Goal: Information Seeking & Learning: Learn about a topic

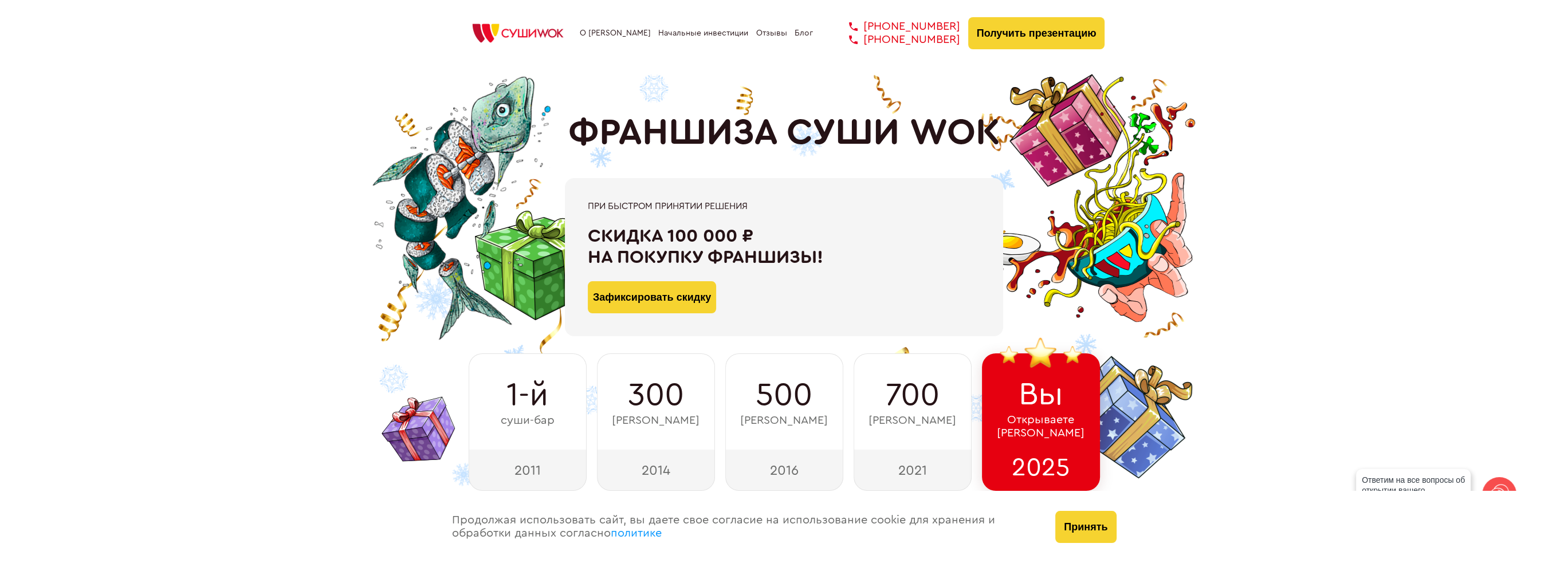
click at [678, 32] on link "Начальные инвестиции" at bounding box center [704, 33] width 90 height 10
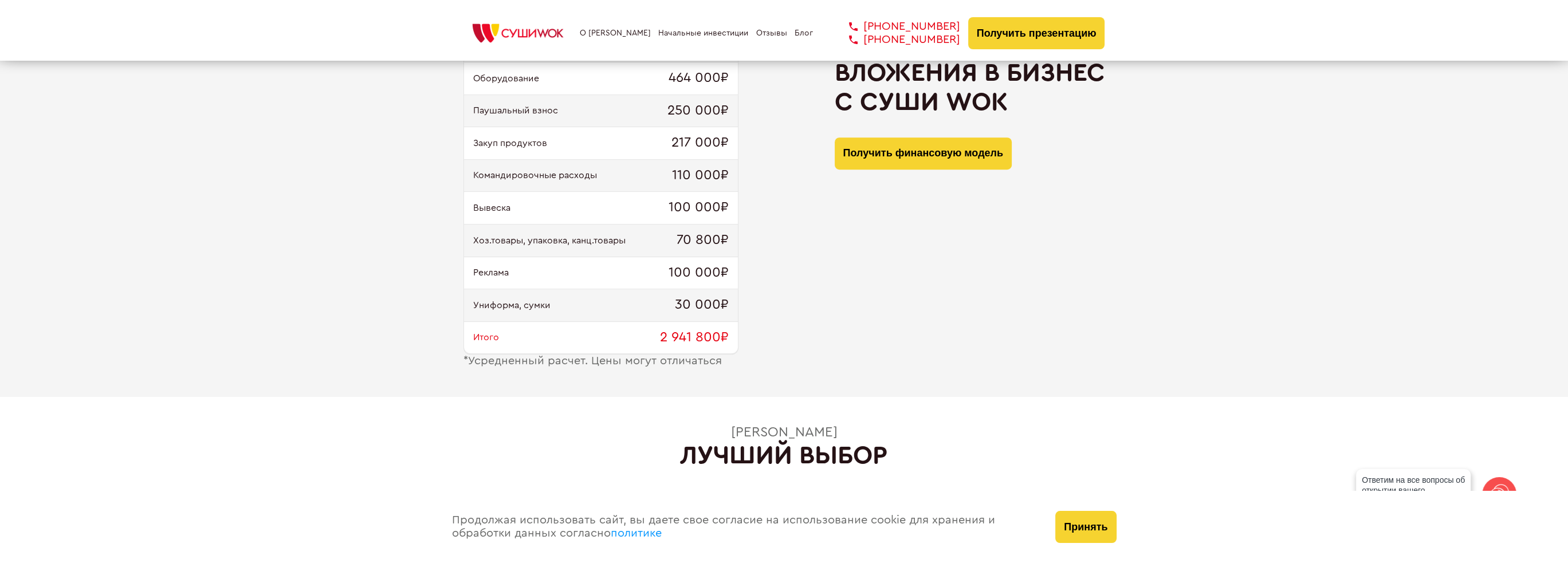
click at [768, 45] on div "О франшизе Начальные инвестиции Отзывы Блог [PHONE_NUMBER] [PHONE_NUMBER] [PHON…" at bounding box center [784, 33] width 642 height 32
click at [767, 37] on link "Отзывы" at bounding box center [772, 33] width 31 height 10
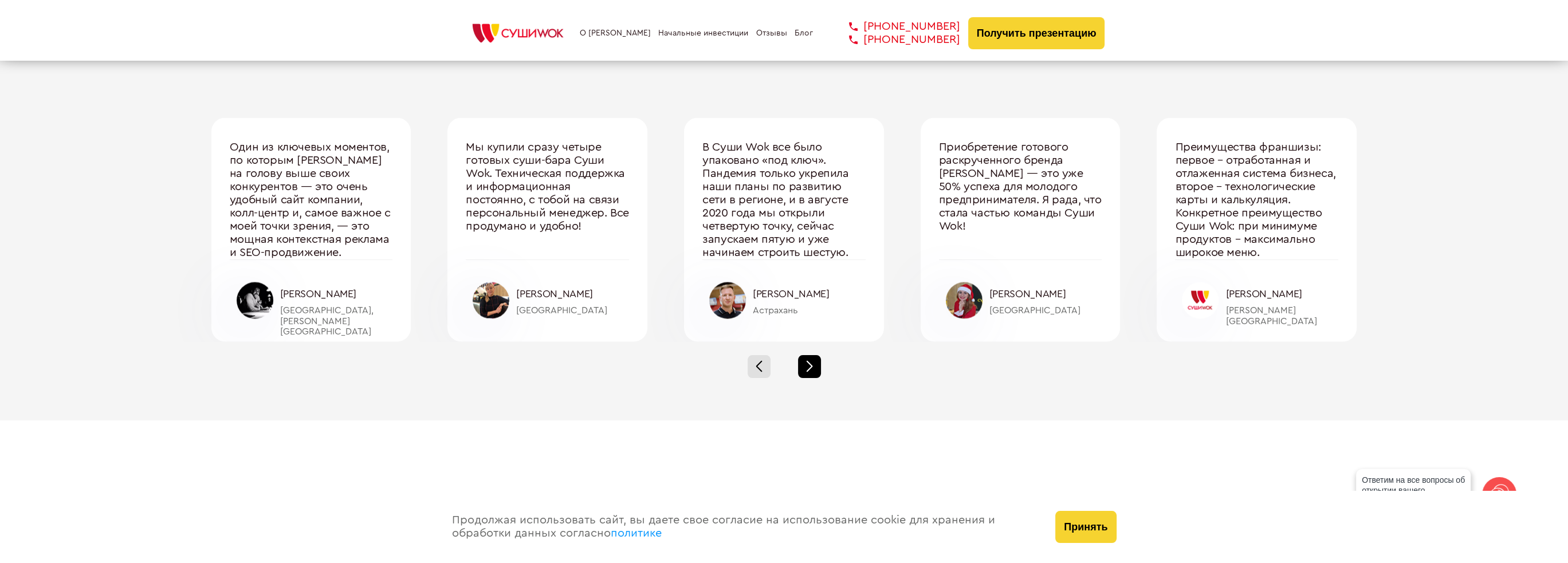
click at [817, 362] on div at bounding box center [810, 367] width 23 height 23
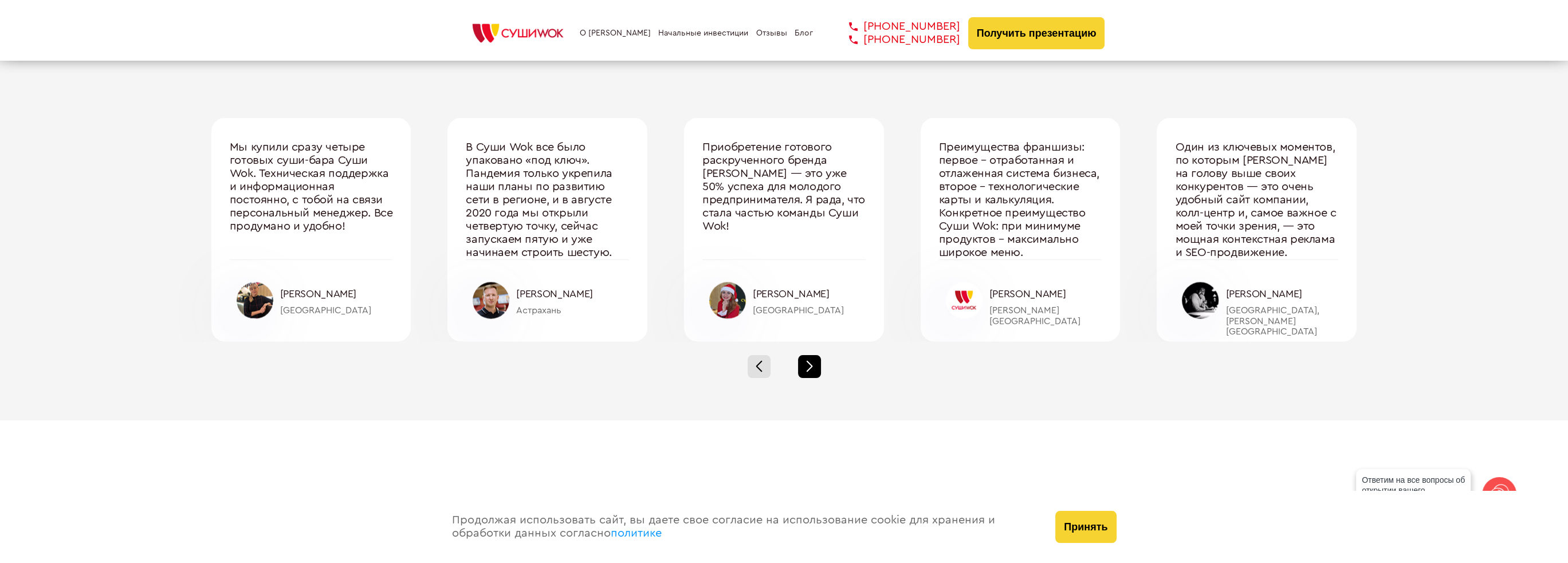
click at [817, 362] on div at bounding box center [810, 367] width 23 height 23
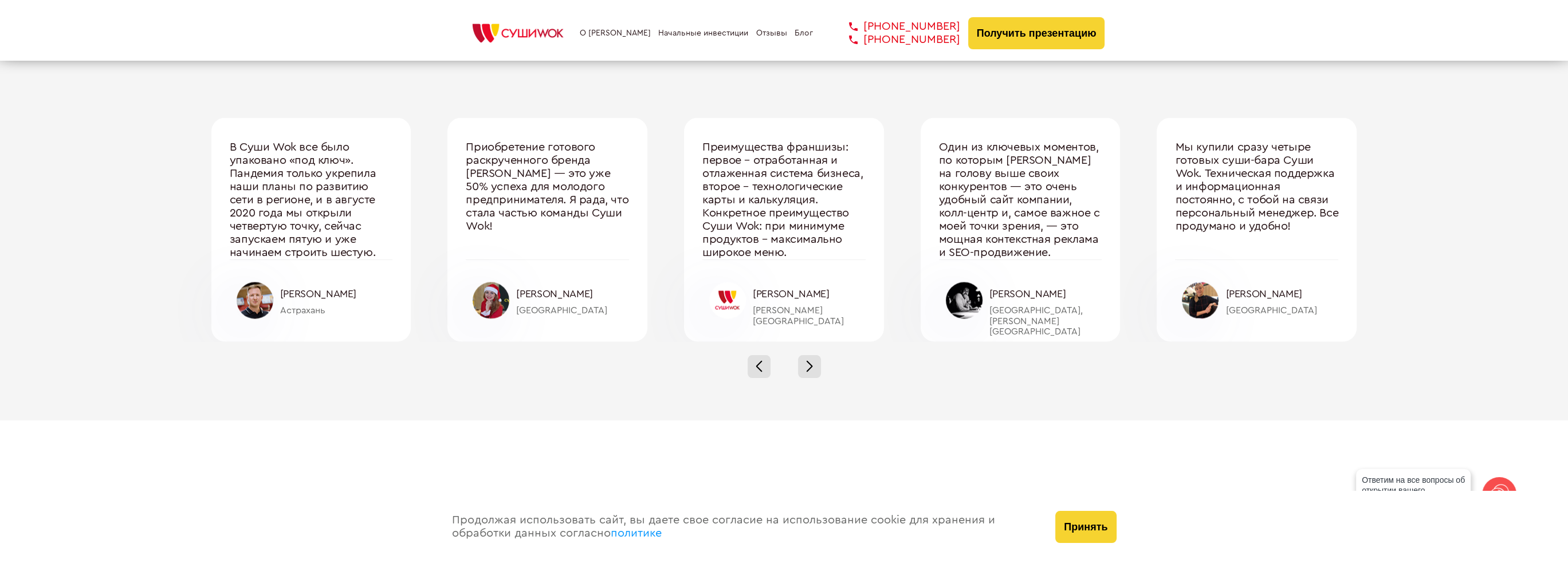
click at [484, 295] on div at bounding box center [491, 300] width 36 height 36
click at [533, 293] on div "[PERSON_NAME]" at bounding box center [572, 294] width 113 height 12
click at [519, 171] on div "Приобретение готового раскрученного бренда [PERSON_NAME] — это уже 50% успеха д…" at bounding box center [547, 200] width 163 height 119
